Goal: Register for event/course

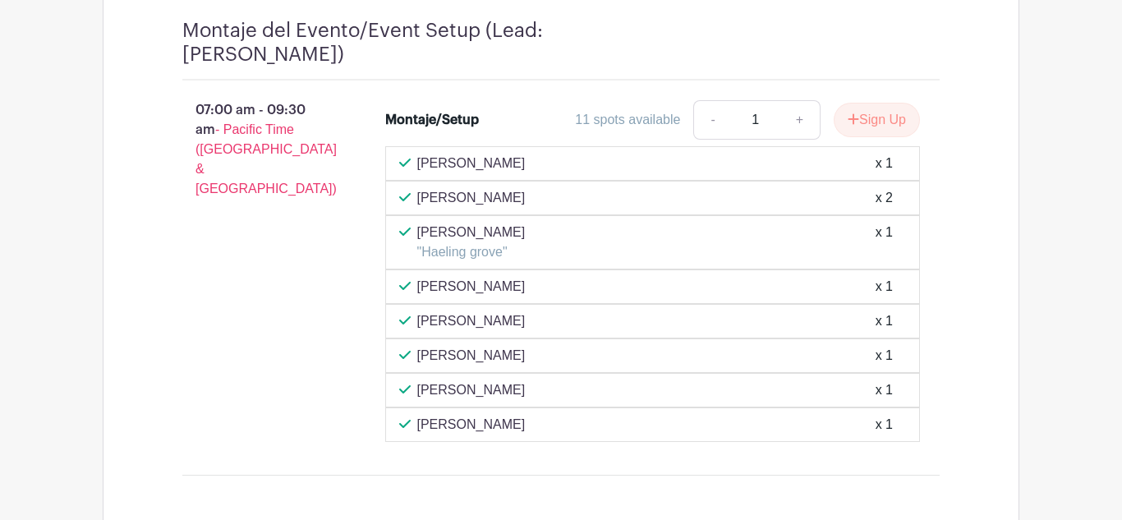
scroll to position [1173, 0]
click at [859, 120] on button "Sign Up" at bounding box center [877, 119] width 86 height 34
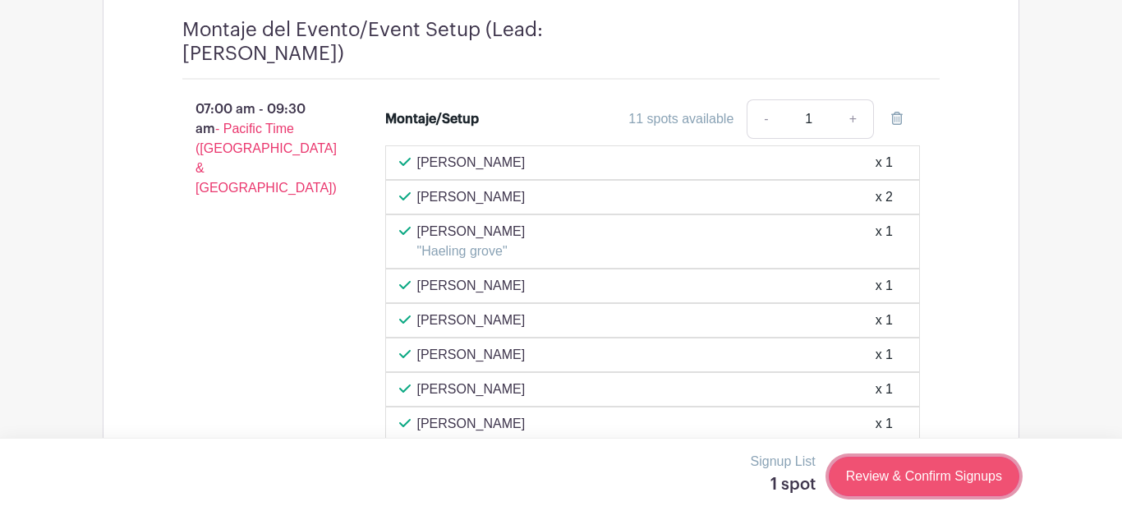
click at [926, 481] on link "Review & Confirm Signups" at bounding box center [924, 476] width 191 height 39
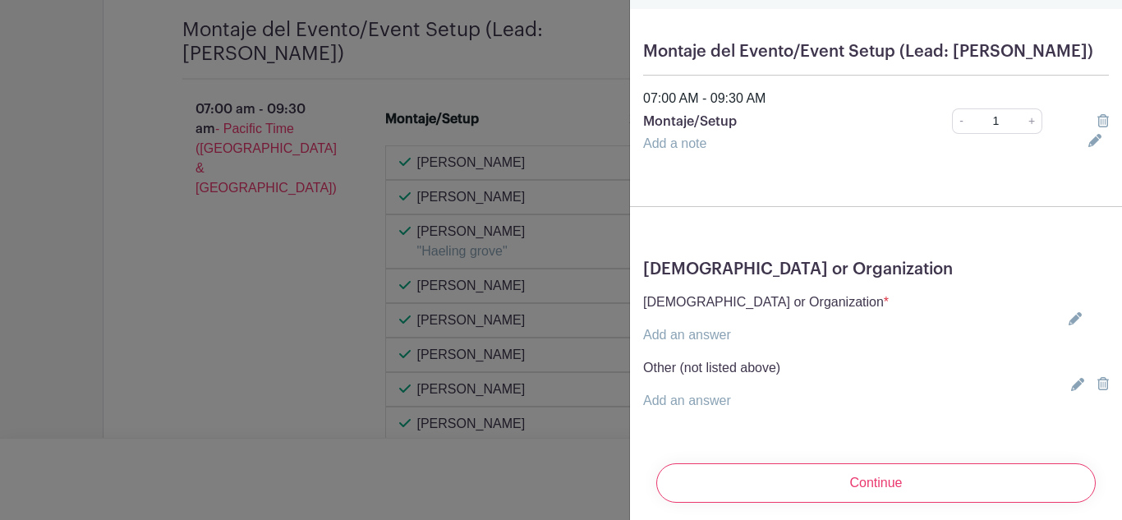
scroll to position [124, 0]
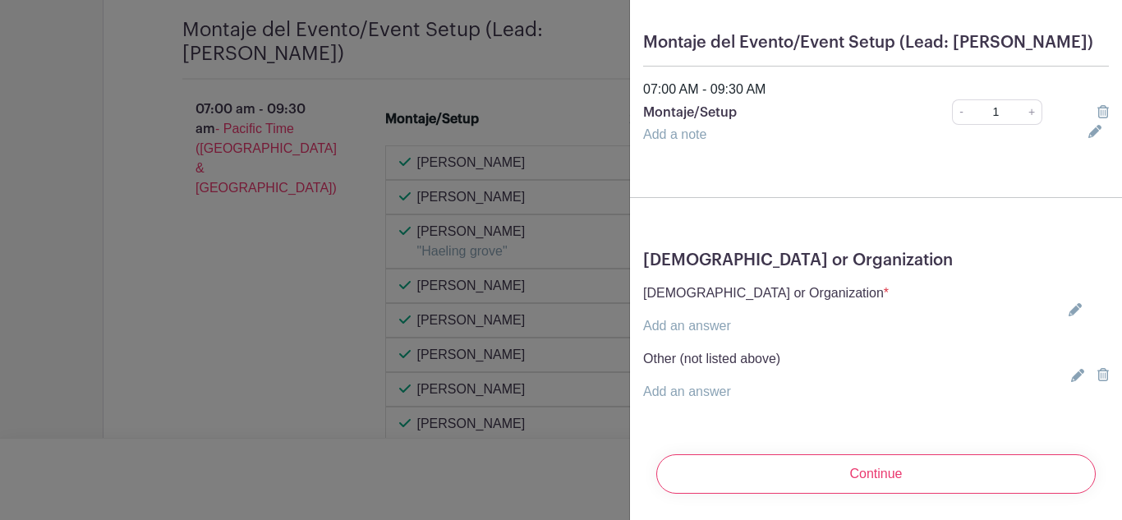
click at [704, 325] on link "Add an answer" at bounding box center [687, 326] width 88 height 14
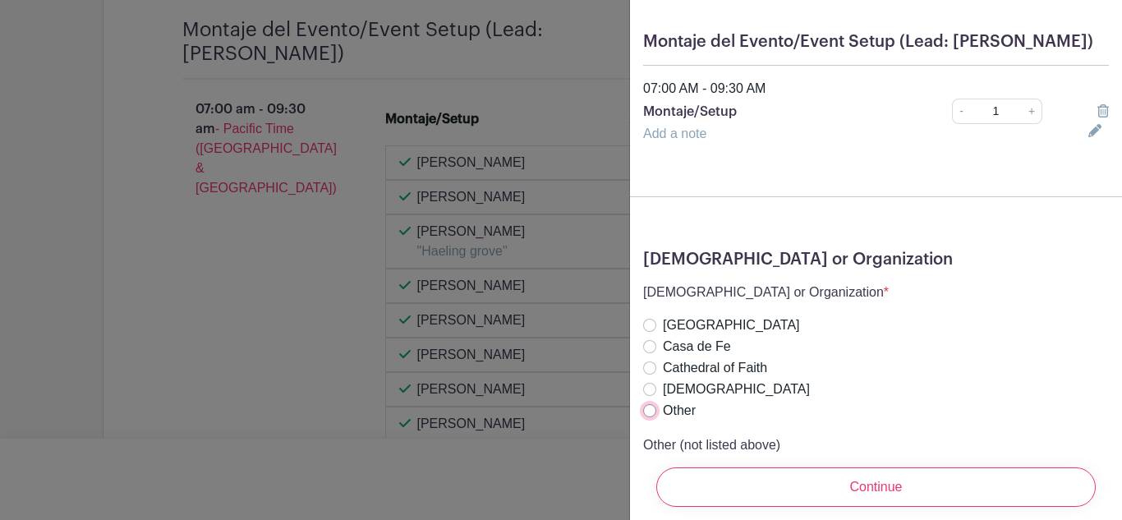
click at [652, 412] on input "Other" at bounding box center [649, 410] width 13 height 13
radio input "true"
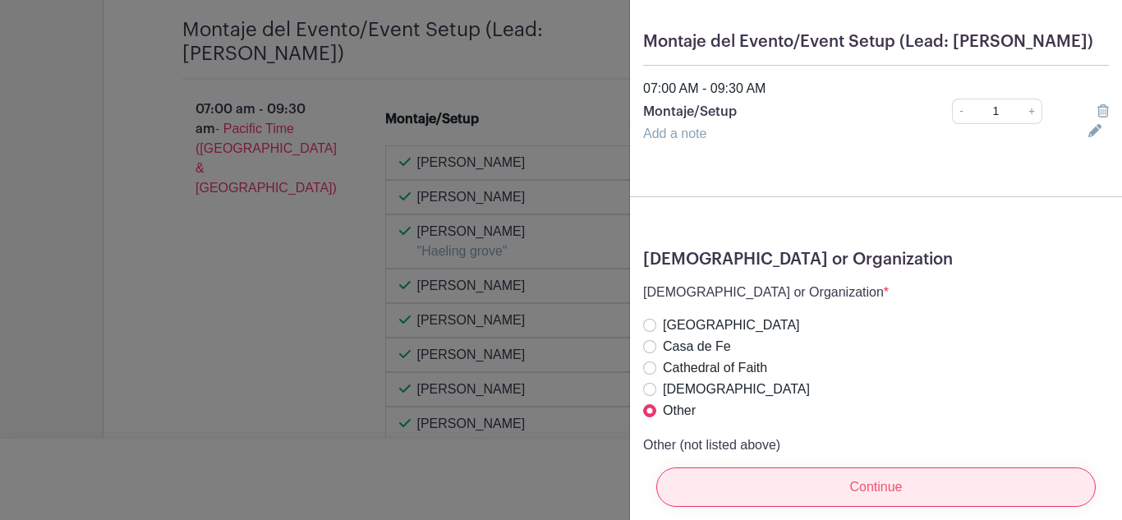
click at [798, 496] on input "Continue" at bounding box center [875, 486] width 439 height 39
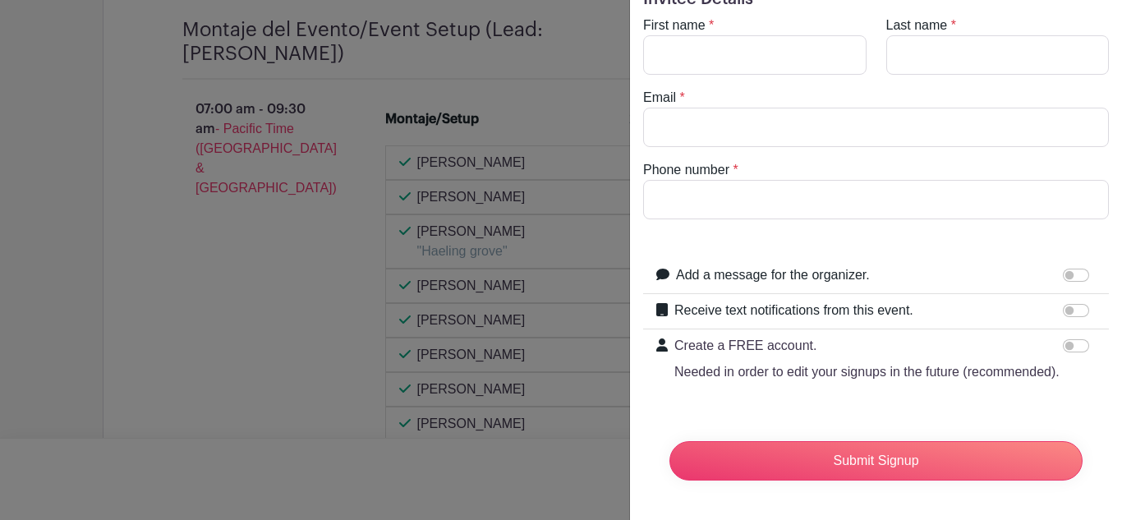
scroll to position [75, 0]
click at [688, 62] on input "First name" at bounding box center [754, 54] width 223 height 39
type input "[PERSON_NAME]"
click at [935, 61] on input "Last name" at bounding box center [997, 54] width 223 height 39
type input "[PERSON_NAME]"
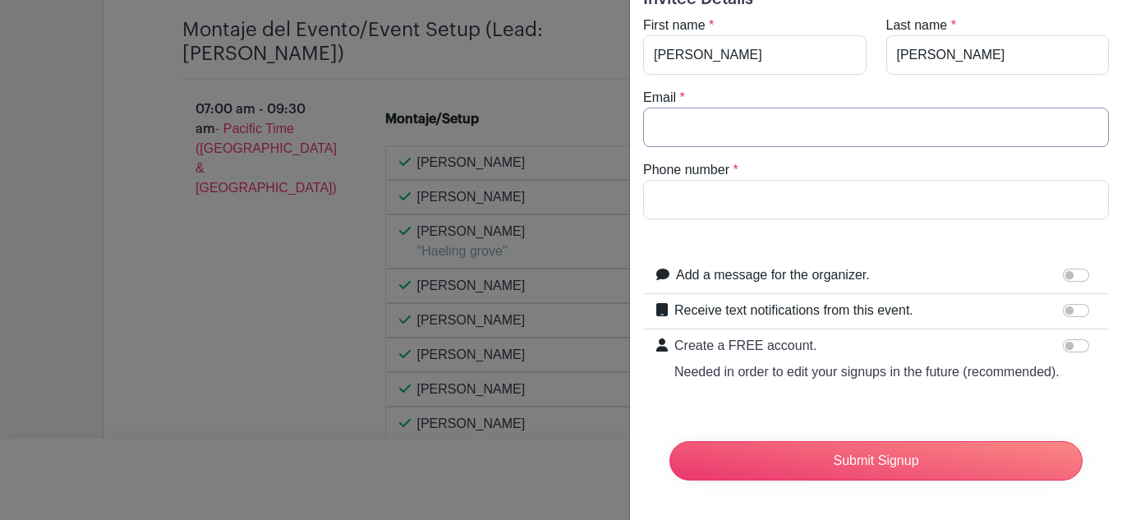
click at [791, 125] on input "Email" at bounding box center [876, 127] width 466 height 39
type input "[EMAIL_ADDRESS][DOMAIN_NAME]"
click at [763, 189] on input "Phone number" at bounding box center [876, 199] width 466 height 39
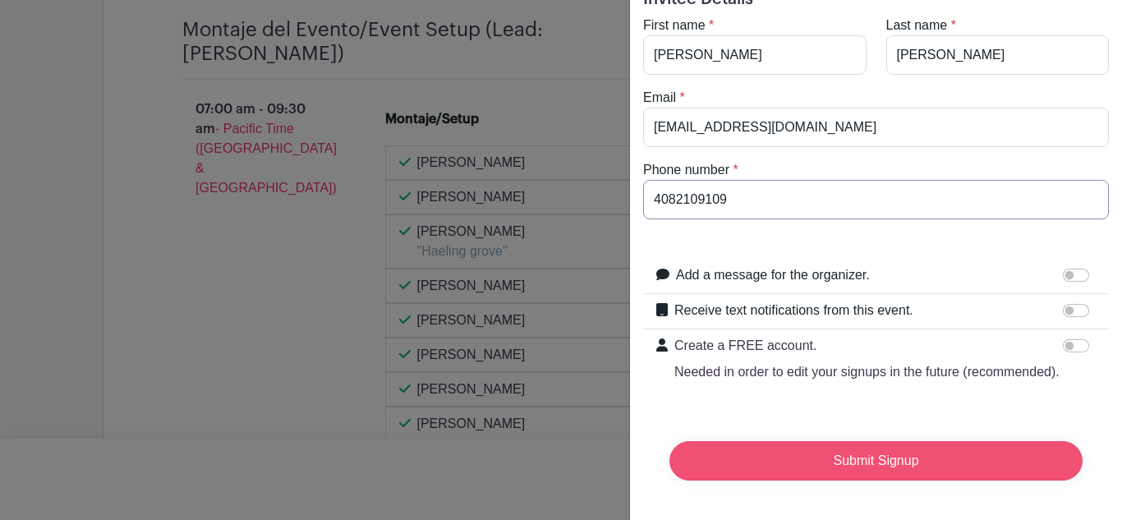
type input "4082109109"
click at [791, 462] on input "Submit Signup" at bounding box center [875, 460] width 413 height 39
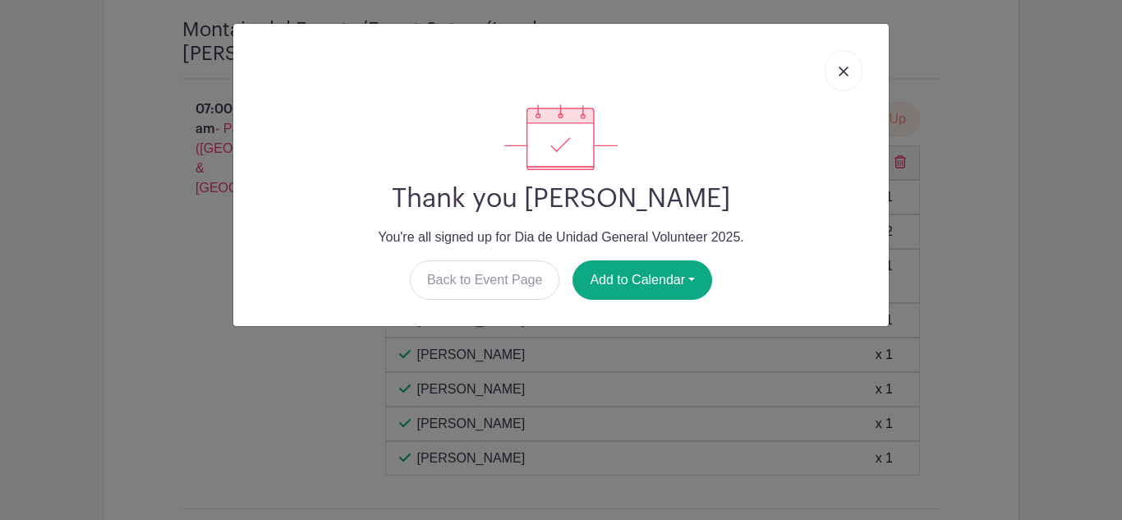
click at [840, 77] on link at bounding box center [844, 70] width 38 height 41
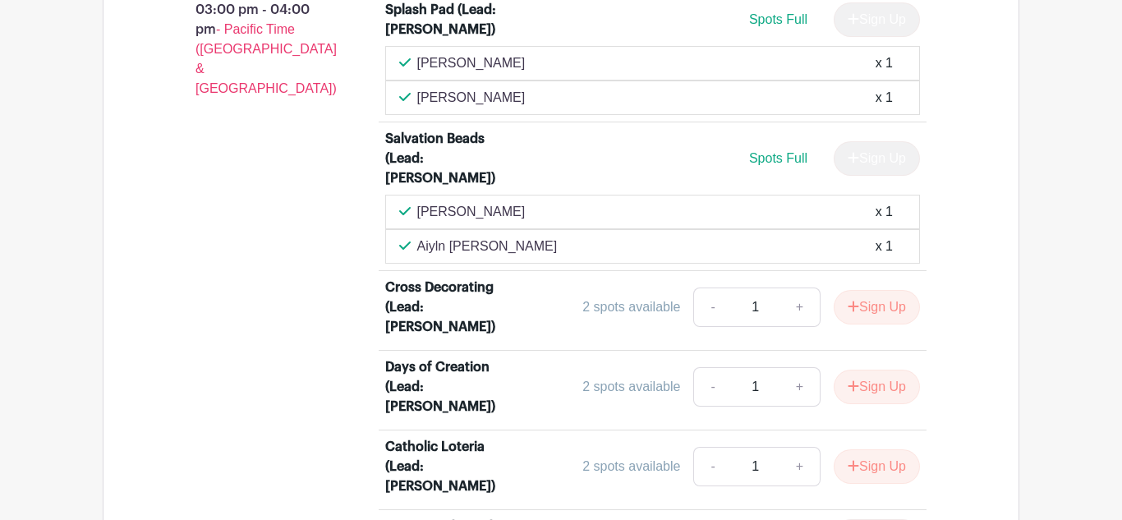
scroll to position [4830, 0]
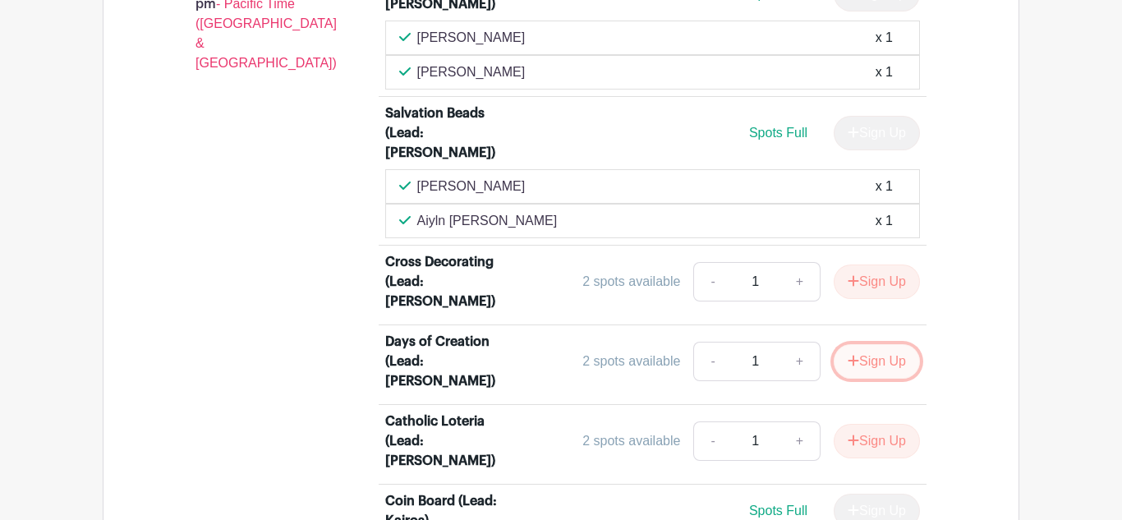
click at [885, 344] on button "Sign Up" at bounding box center [877, 361] width 86 height 34
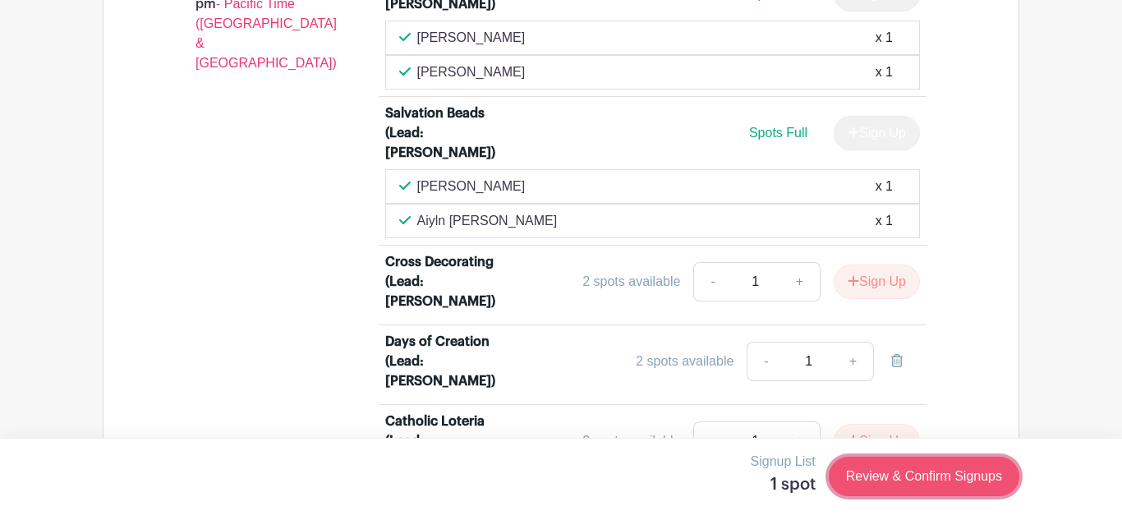
click at [899, 473] on link "Review & Confirm Signups" at bounding box center [924, 476] width 191 height 39
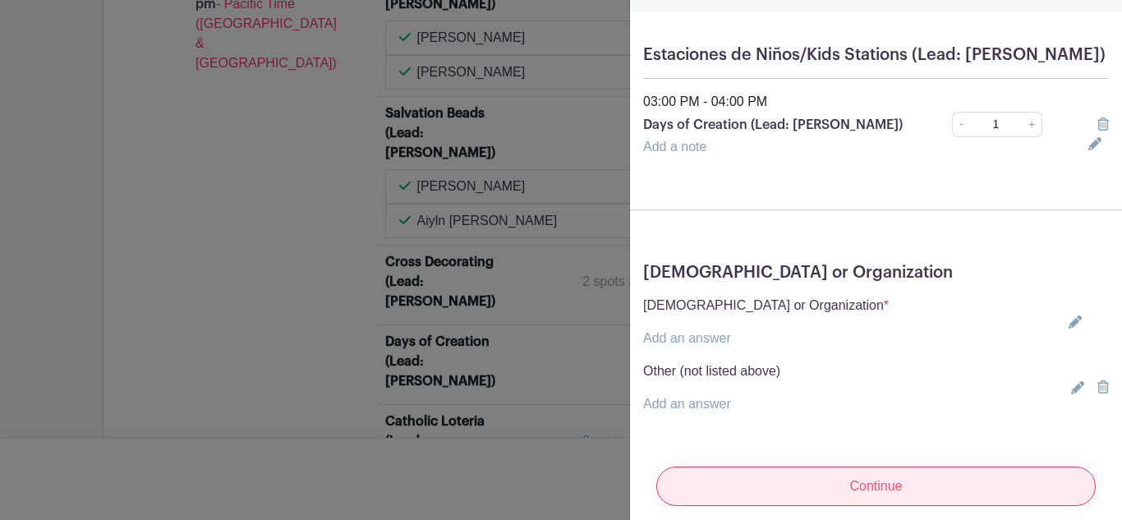
scroll to position [124, 0]
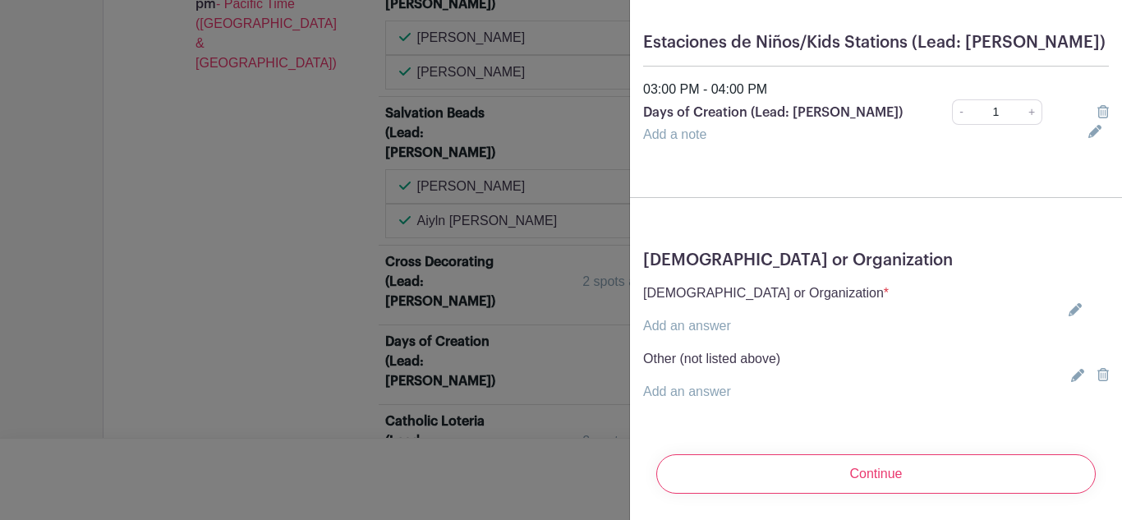
click at [708, 331] on link "Add an answer" at bounding box center [687, 326] width 88 height 14
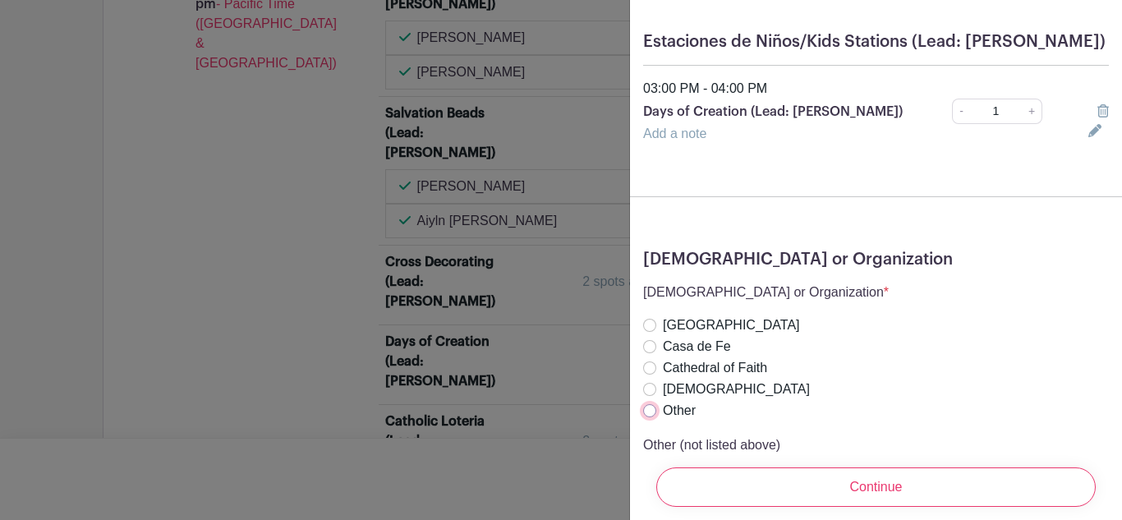
click at [650, 413] on input "Other" at bounding box center [649, 410] width 13 height 13
radio input "true"
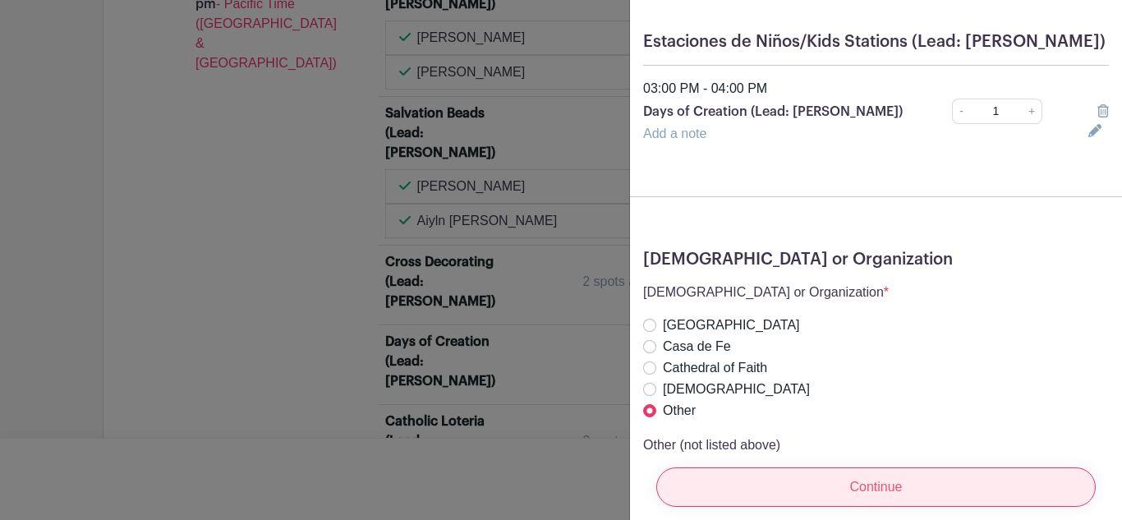
click at [735, 467] on input "Continue" at bounding box center [875, 486] width 439 height 39
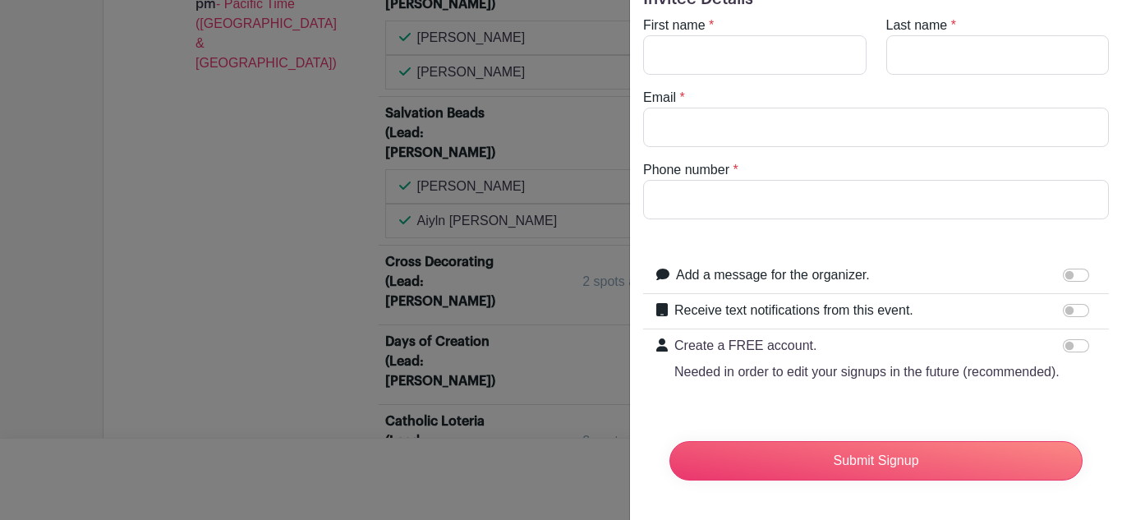
scroll to position [75, 0]
click at [741, 52] on input "First name" at bounding box center [754, 54] width 223 height 39
type input "[PERSON_NAME]"
click at [967, 45] on input "Last name" at bounding box center [997, 54] width 223 height 39
type input "[PERSON_NAME]"
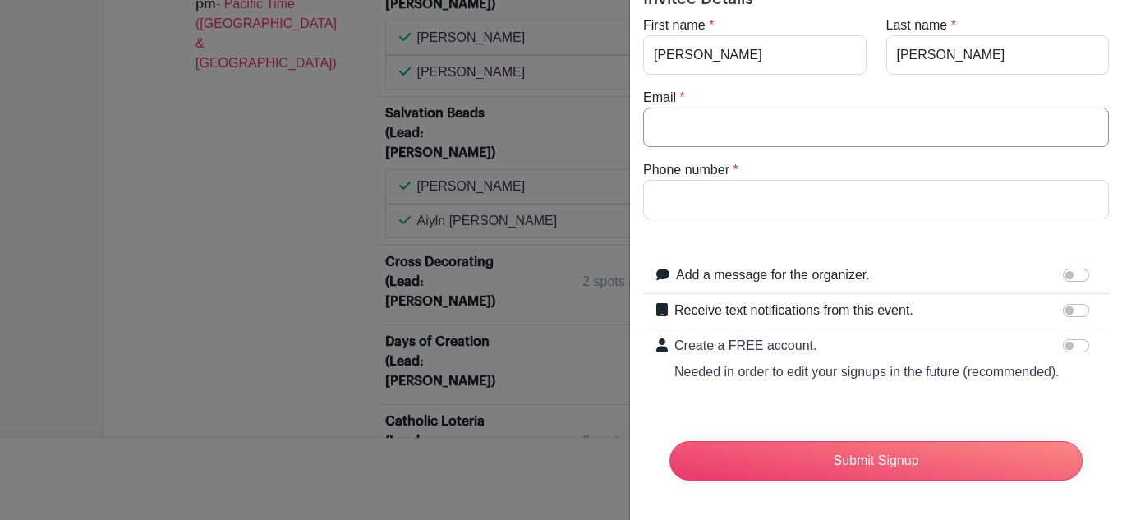
click at [752, 119] on input "Email" at bounding box center [876, 127] width 466 height 39
type input "[EMAIL_ADDRESS][DOMAIN_NAME]"
click at [693, 207] on input "Phone number" at bounding box center [876, 199] width 466 height 39
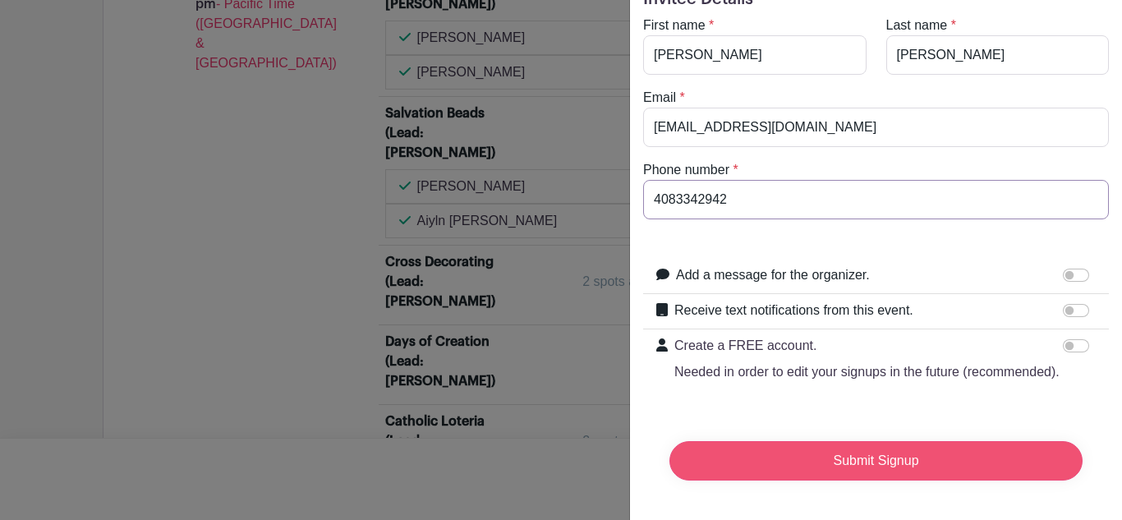
type input "4083342942"
click at [754, 450] on input "Submit Signup" at bounding box center [875, 460] width 413 height 39
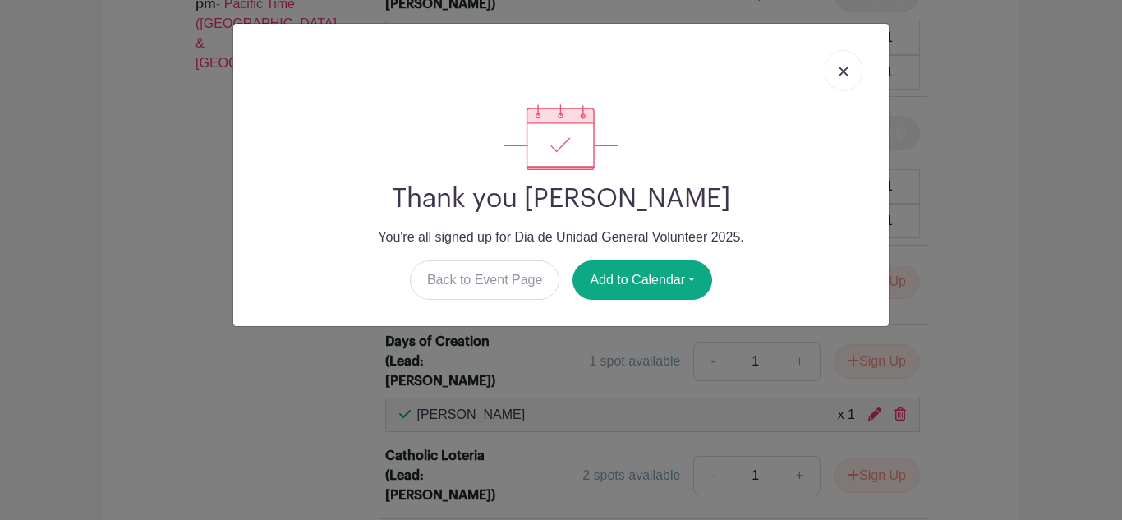
click at [852, 80] on link at bounding box center [844, 70] width 38 height 41
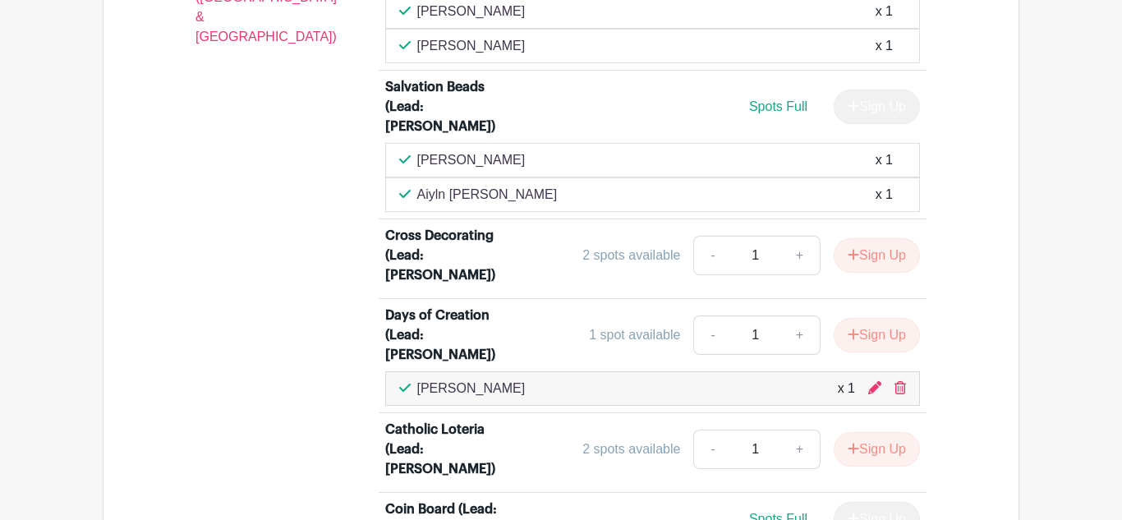
scroll to position [4849, 0]
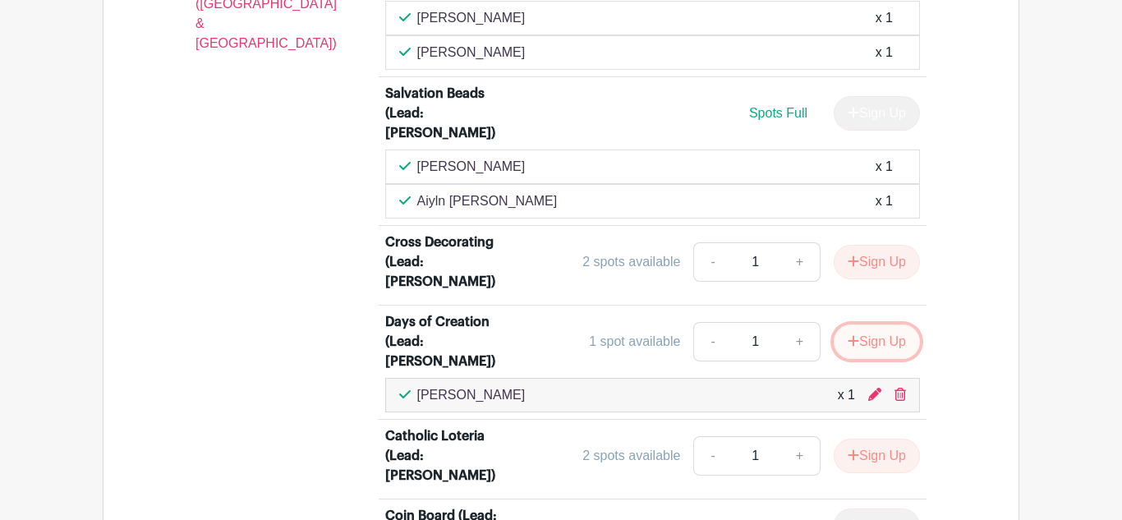
click at [880, 324] on button "Sign Up" at bounding box center [877, 341] width 86 height 34
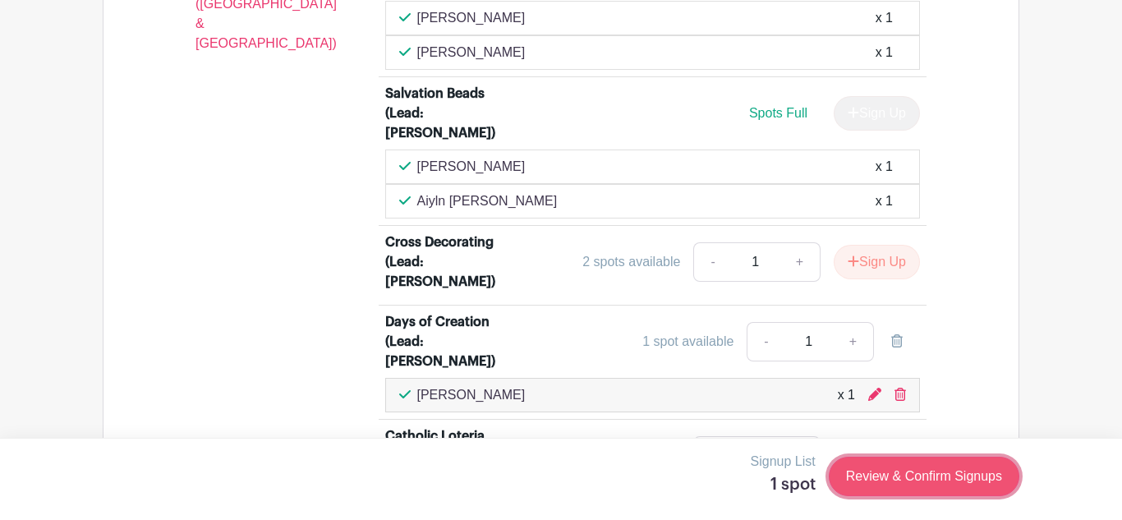
click at [876, 489] on link "Review & Confirm Signups" at bounding box center [924, 476] width 191 height 39
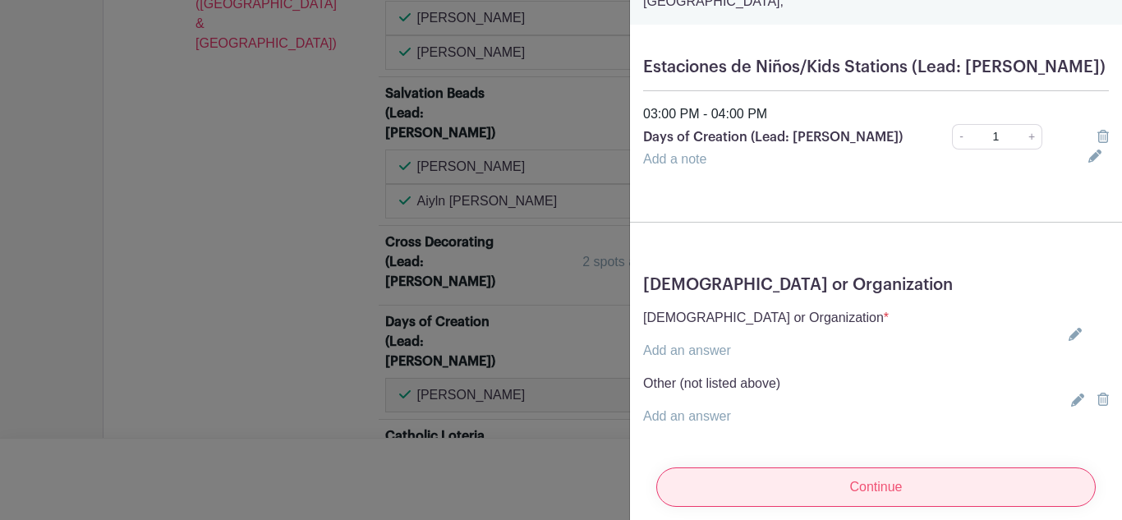
scroll to position [124, 0]
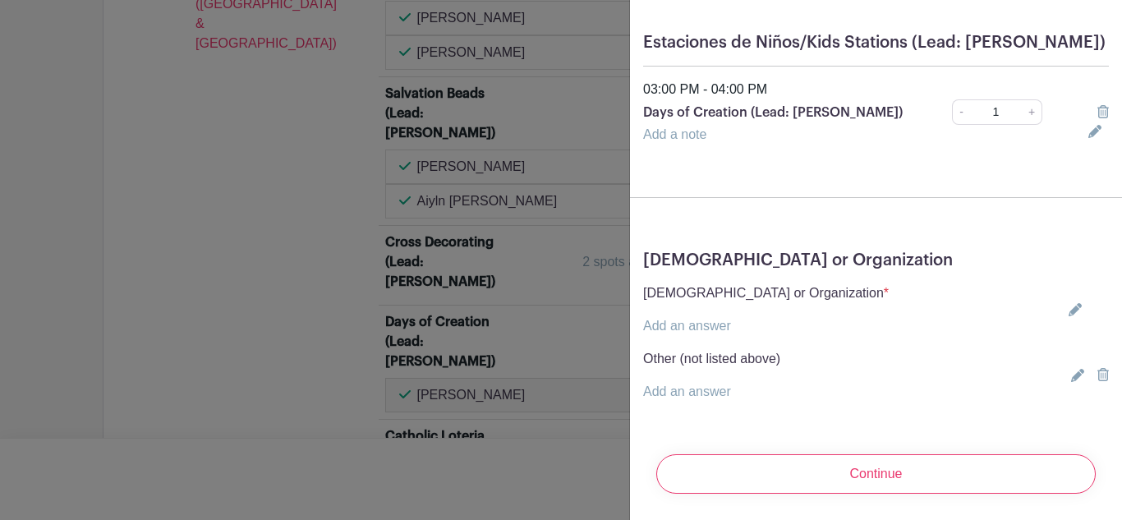
click at [698, 392] on link "Add an answer" at bounding box center [687, 391] width 88 height 14
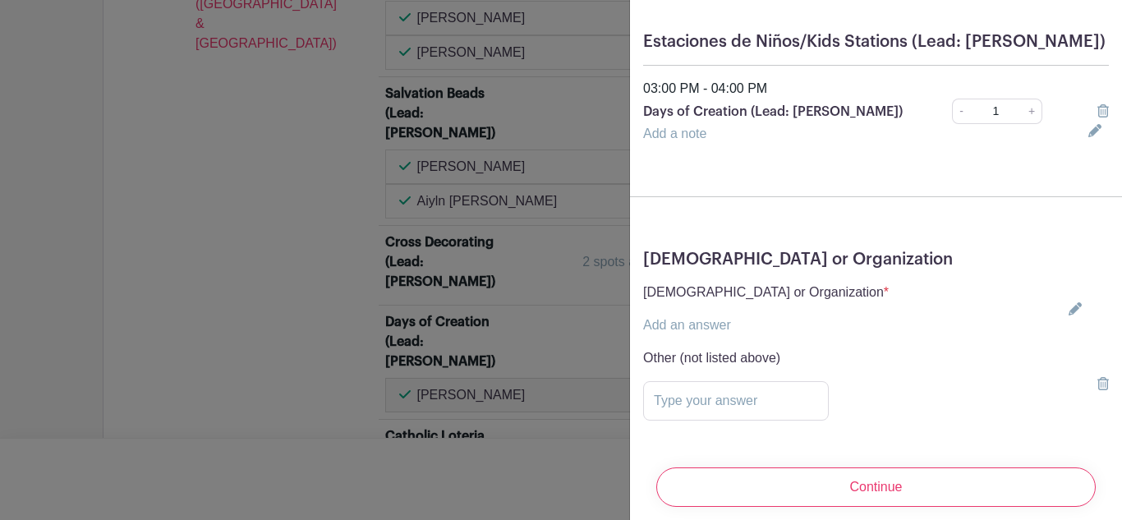
click at [696, 325] on link "Add an answer" at bounding box center [687, 325] width 88 height 14
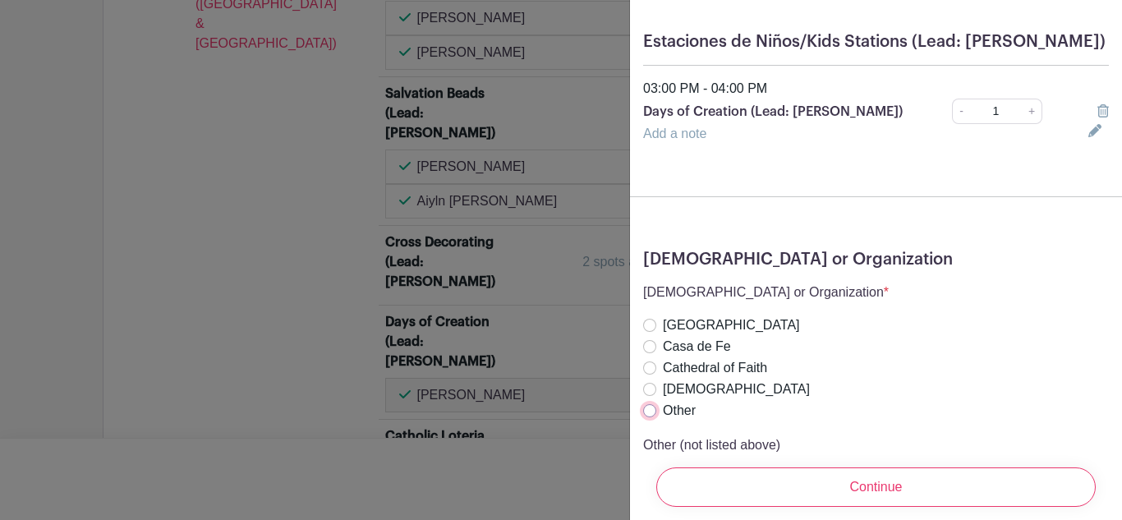
click at [653, 416] on input "Other" at bounding box center [649, 410] width 13 height 13
radio input "true"
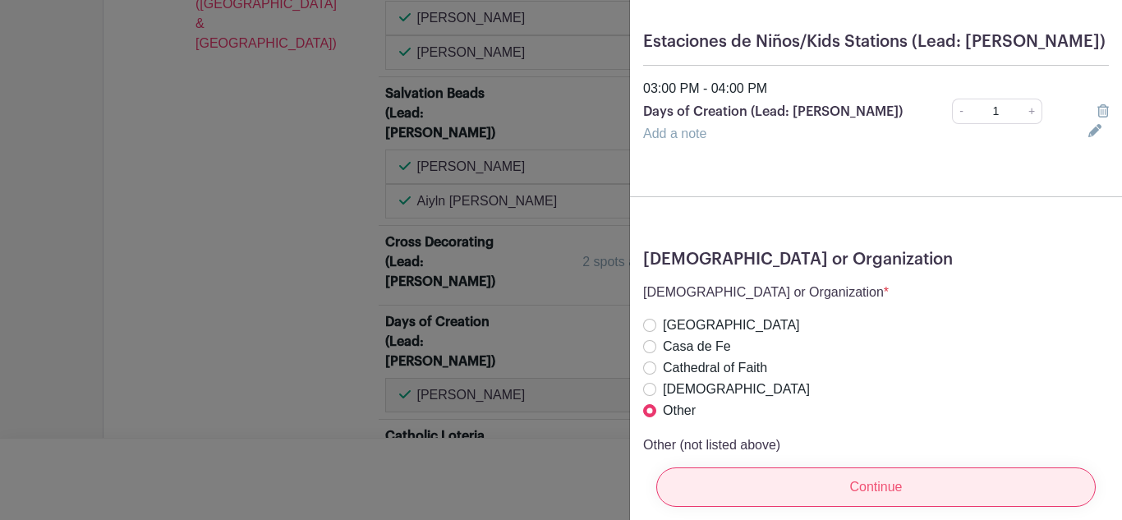
click at [723, 475] on input "Continue" at bounding box center [875, 486] width 439 height 39
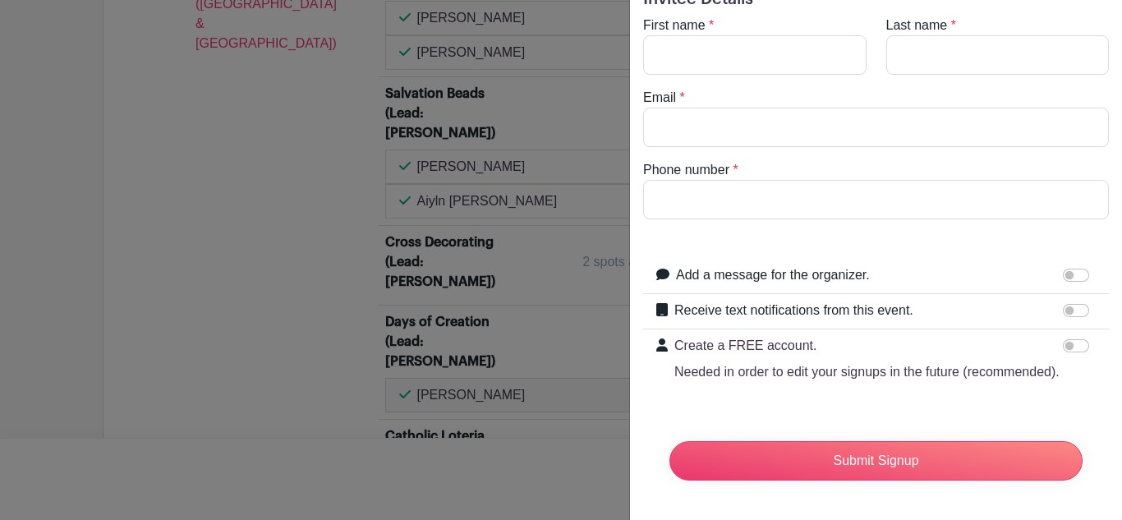
scroll to position [75, 0]
click at [685, 45] on input "First name" at bounding box center [754, 54] width 223 height 39
type input "[PERSON_NAME]"
click at [916, 44] on input "Last name" at bounding box center [997, 54] width 223 height 39
type input "[PERSON_NAME]"
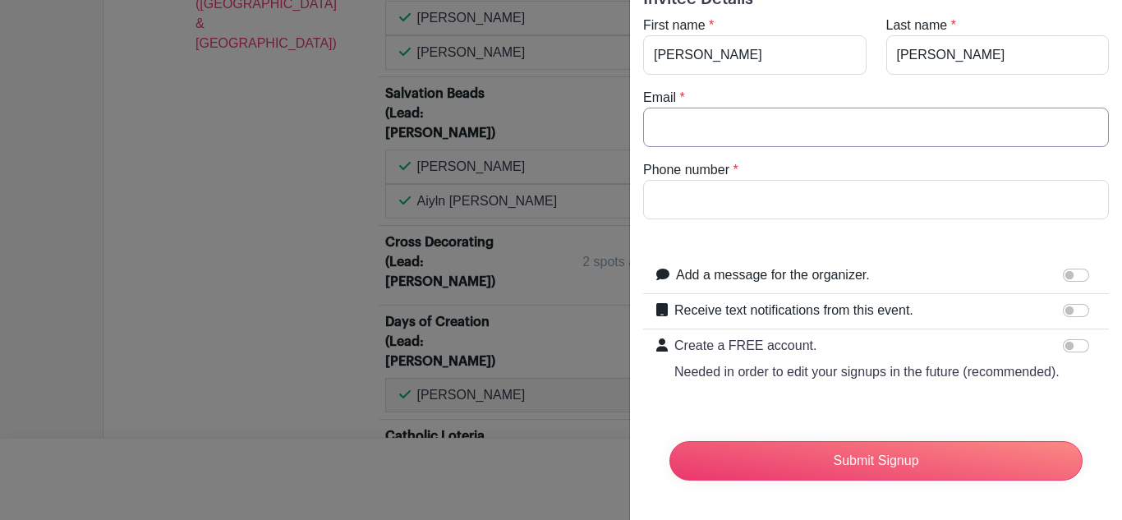
click at [777, 121] on input "Email" at bounding box center [876, 127] width 466 height 39
type input "[EMAIL_ADDRESS][DOMAIN_NAME]"
click at [743, 204] on input "Phone number" at bounding box center [876, 199] width 466 height 39
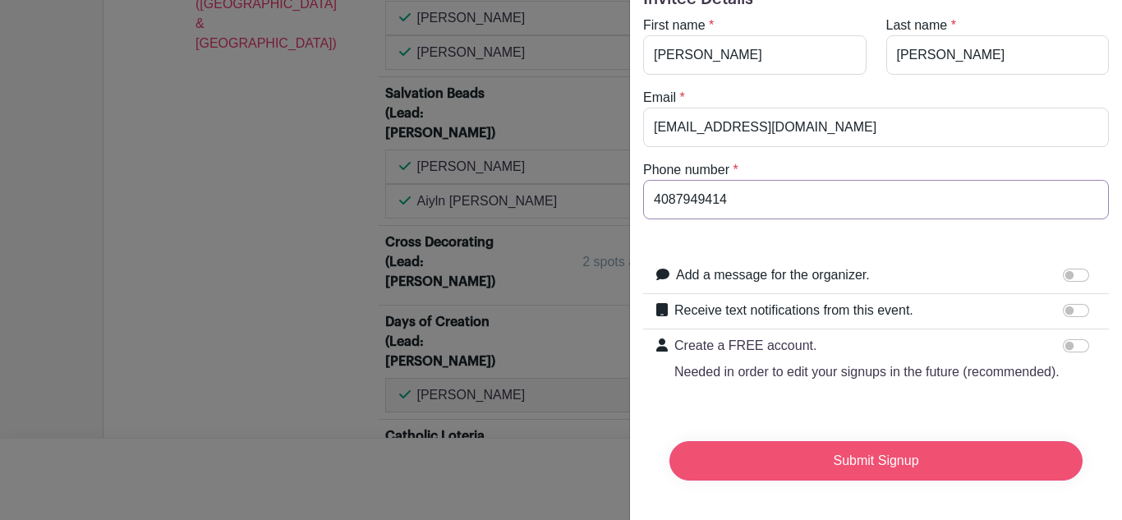
type input "4087949414"
click at [836, 447] on input "Submit Signup" at bounding box center [875, 460] width 413 height 39
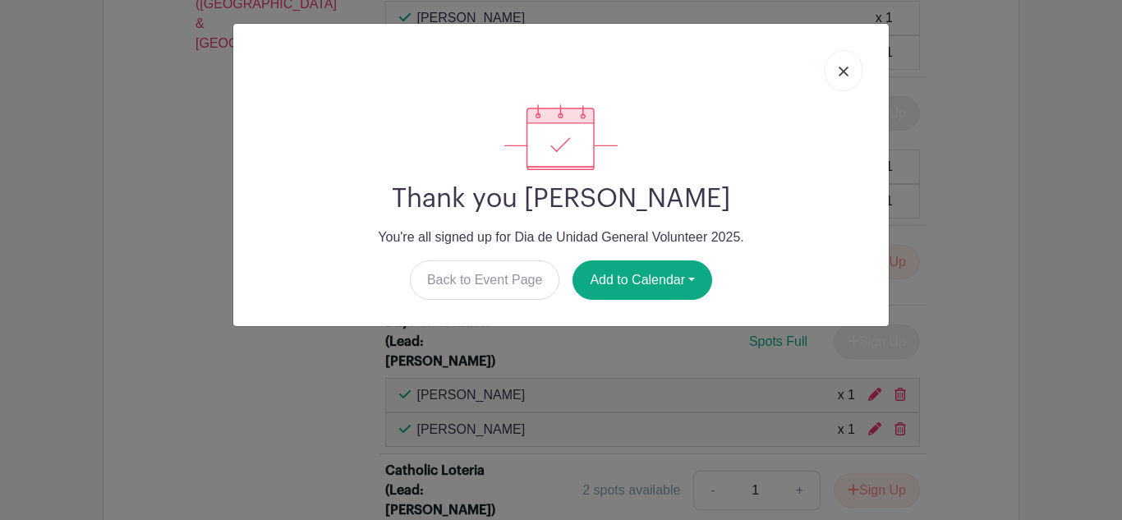
click at [851, 75] on link at bounding box center [844, 70] width 38 height 41
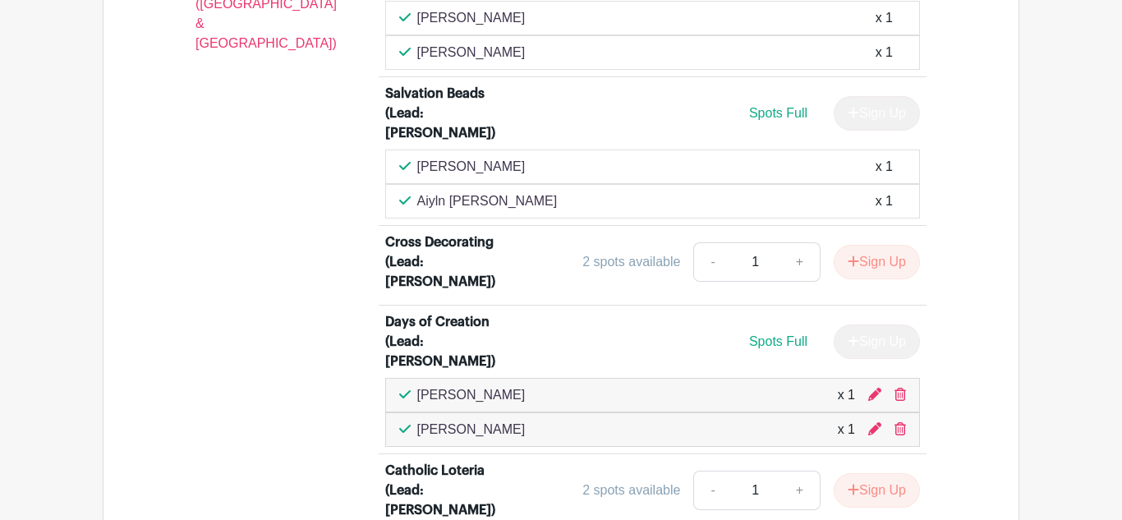
click at [1075, 483] on main "Log In Sign Up for Free Dia de Unidad Dia de Unidad General Volunteer 2025 Crea…" at bounding box center [561, 443] width 1122 height 10584
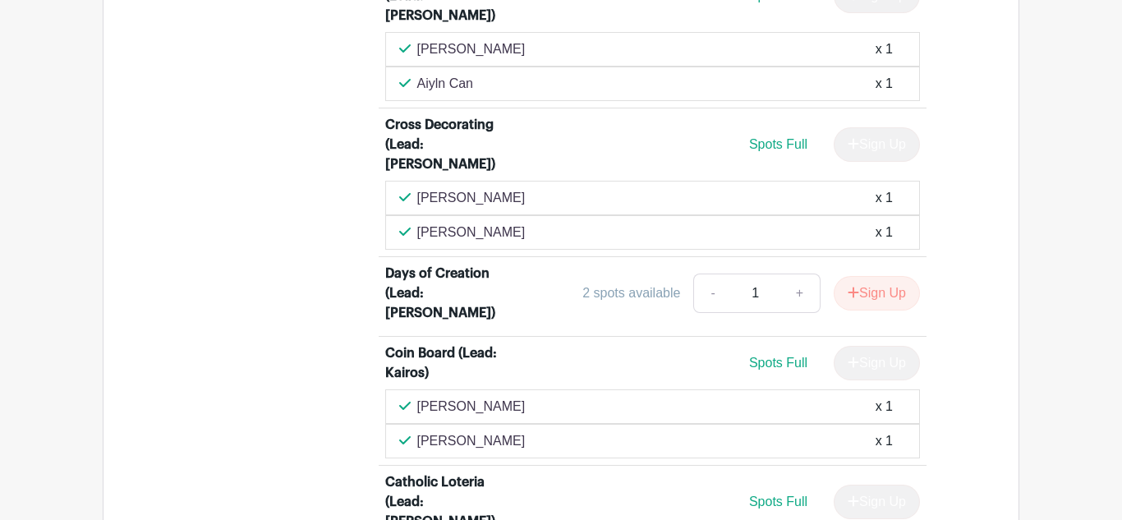
scroll to position [3583, 0]
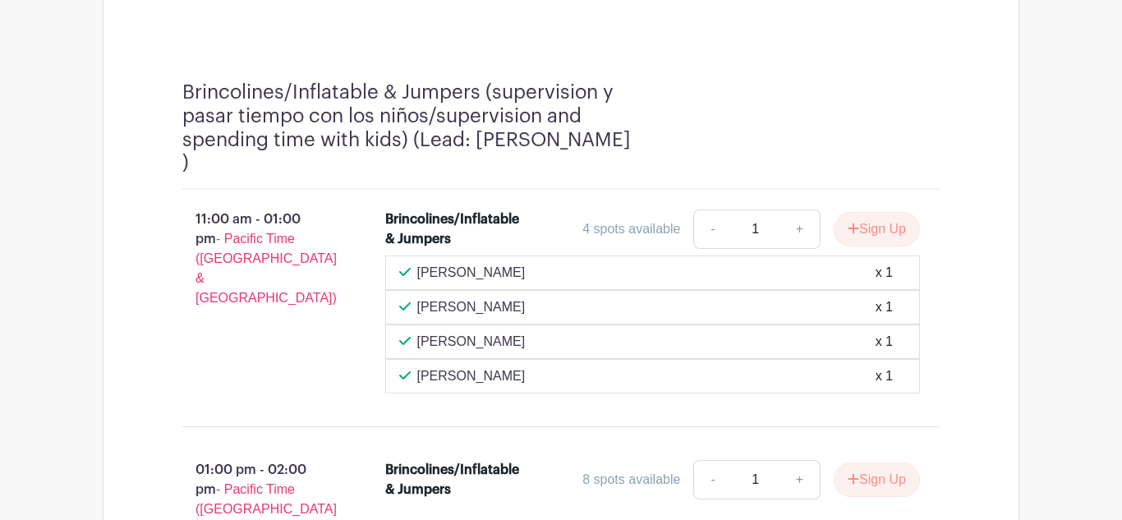
scroll to position [2436, 0]
